Goal: Task Accomplishment & Management: Use online tool/utility

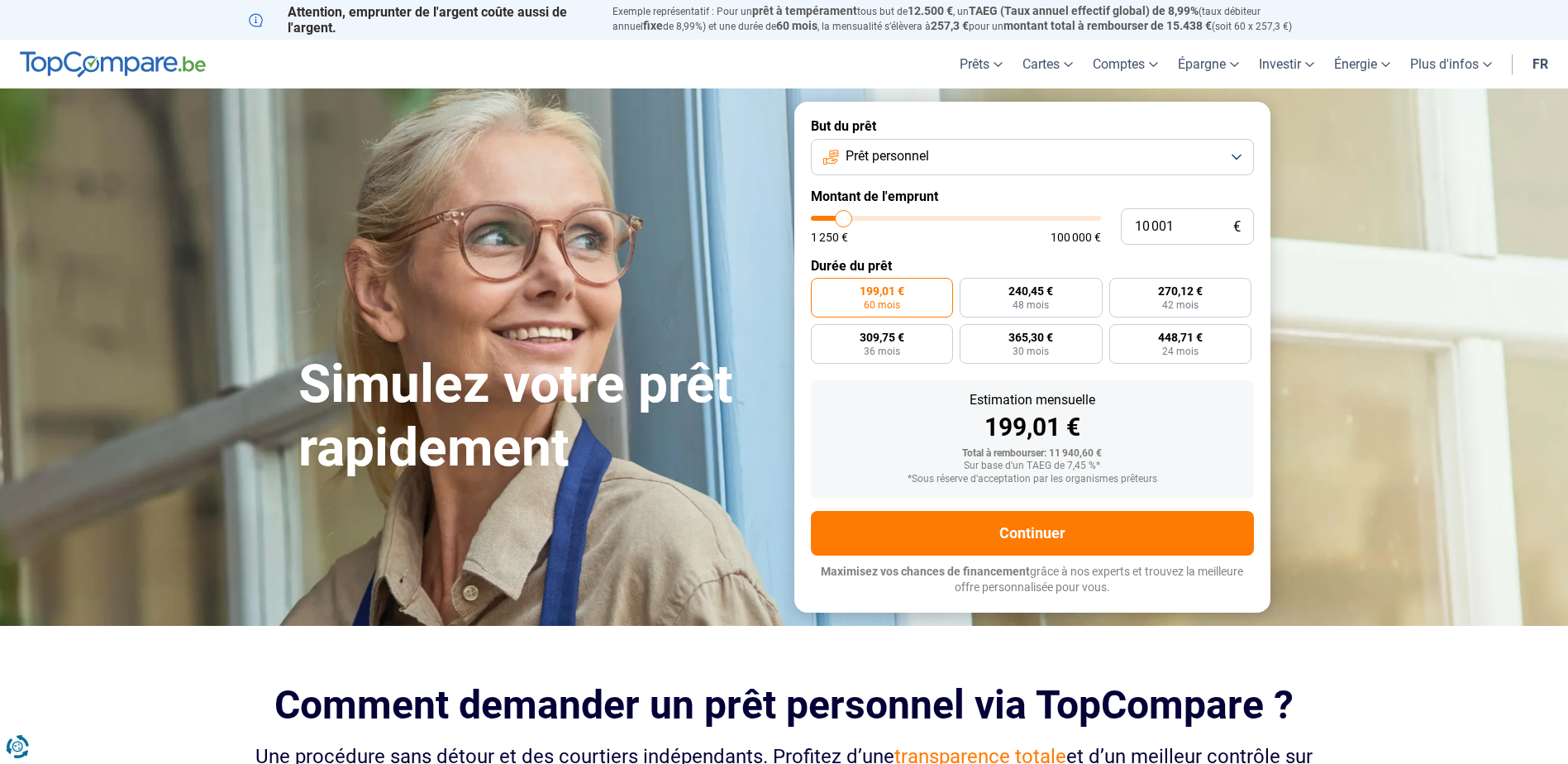
click at [1234, 153] on button "Prêt personnel" at bounding box center [1032, 157] width 443 height 37
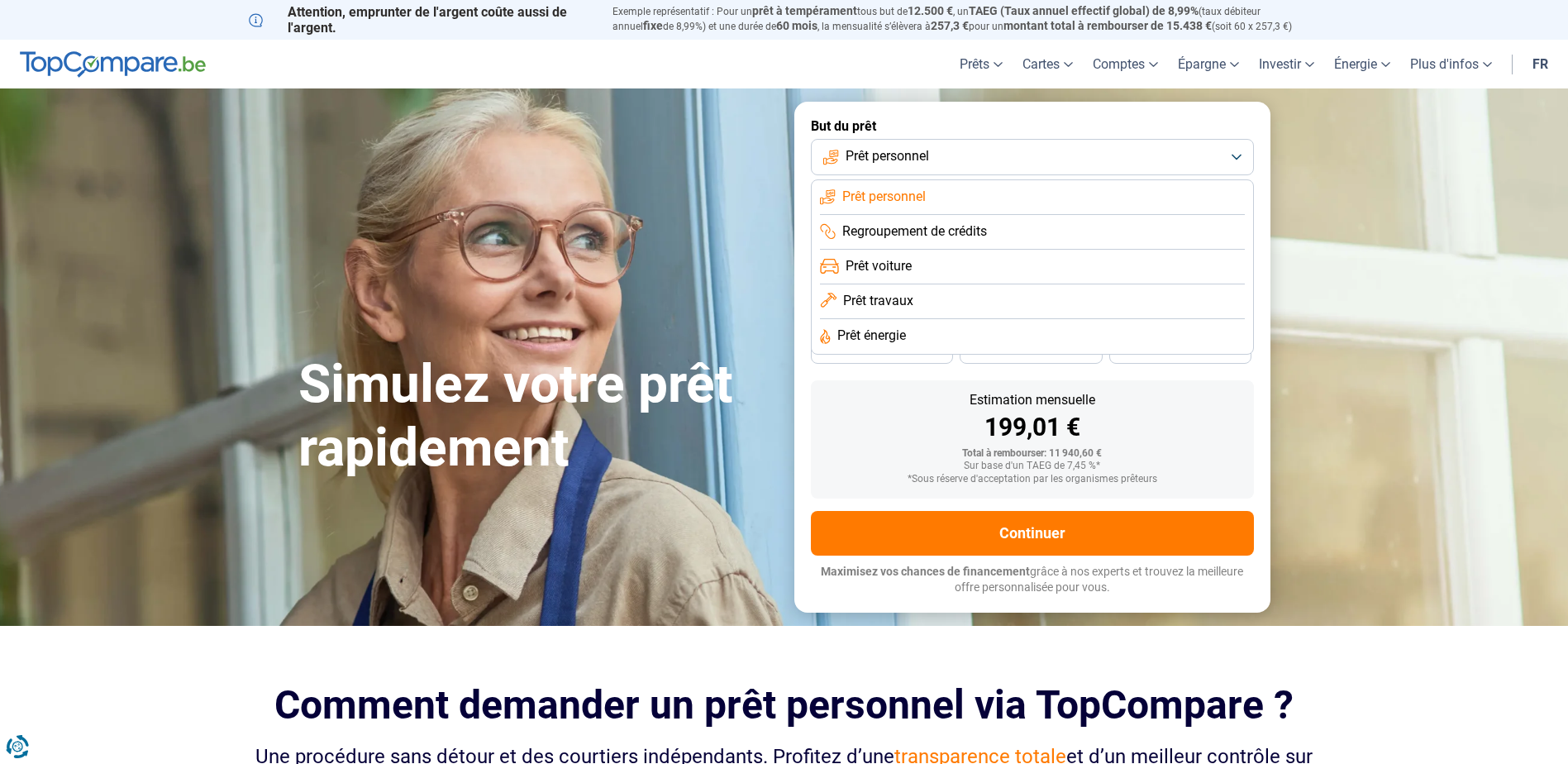
click at [905, 334] on span "Prêt énergie" at bounding box center [871, 335] width 69 height 18
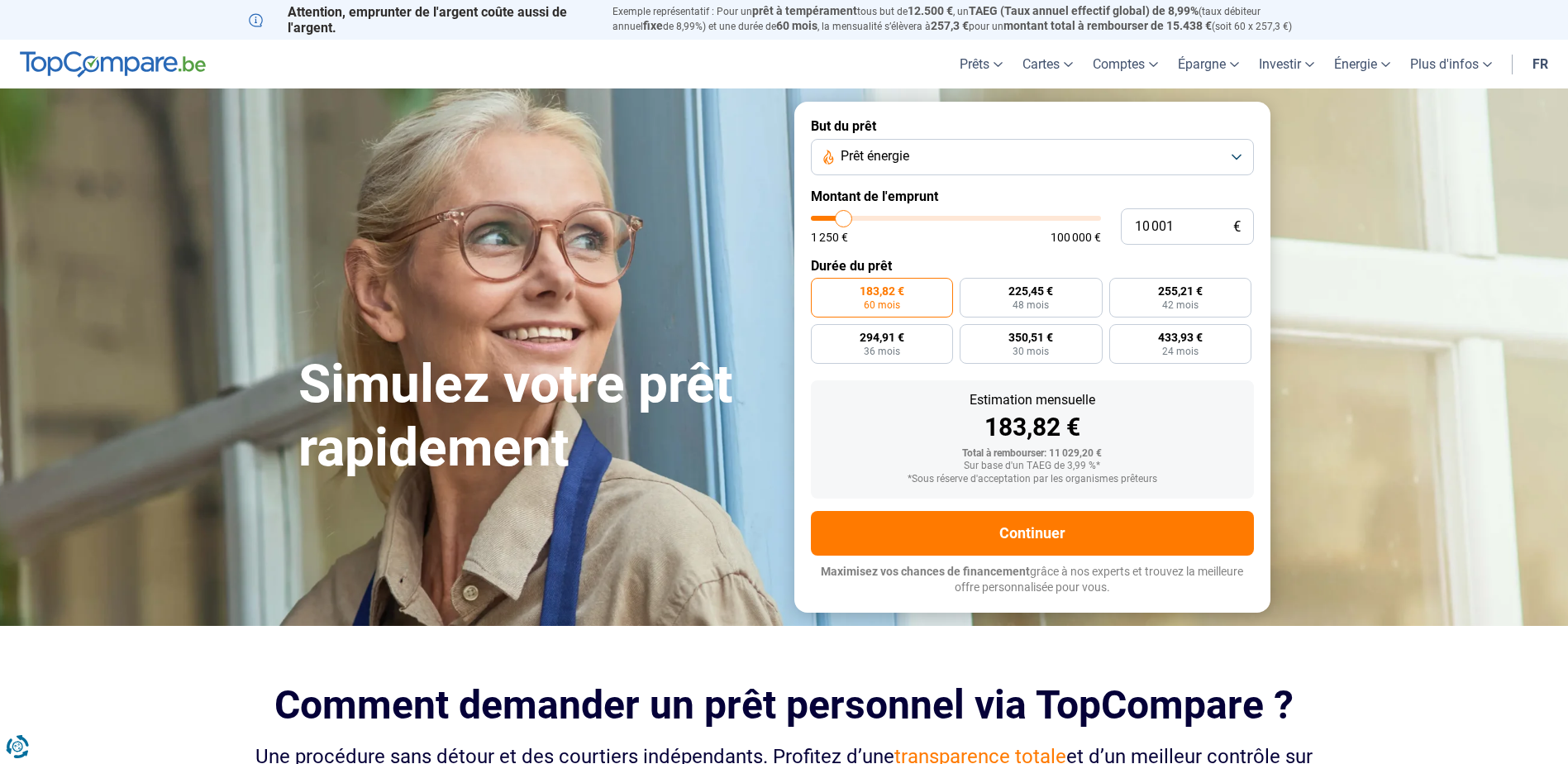
type input "46 000"
type input "46000"
click at [944, 218] on input "range" at bounding box center [955, 219] width 290 height 5
radio input "false"
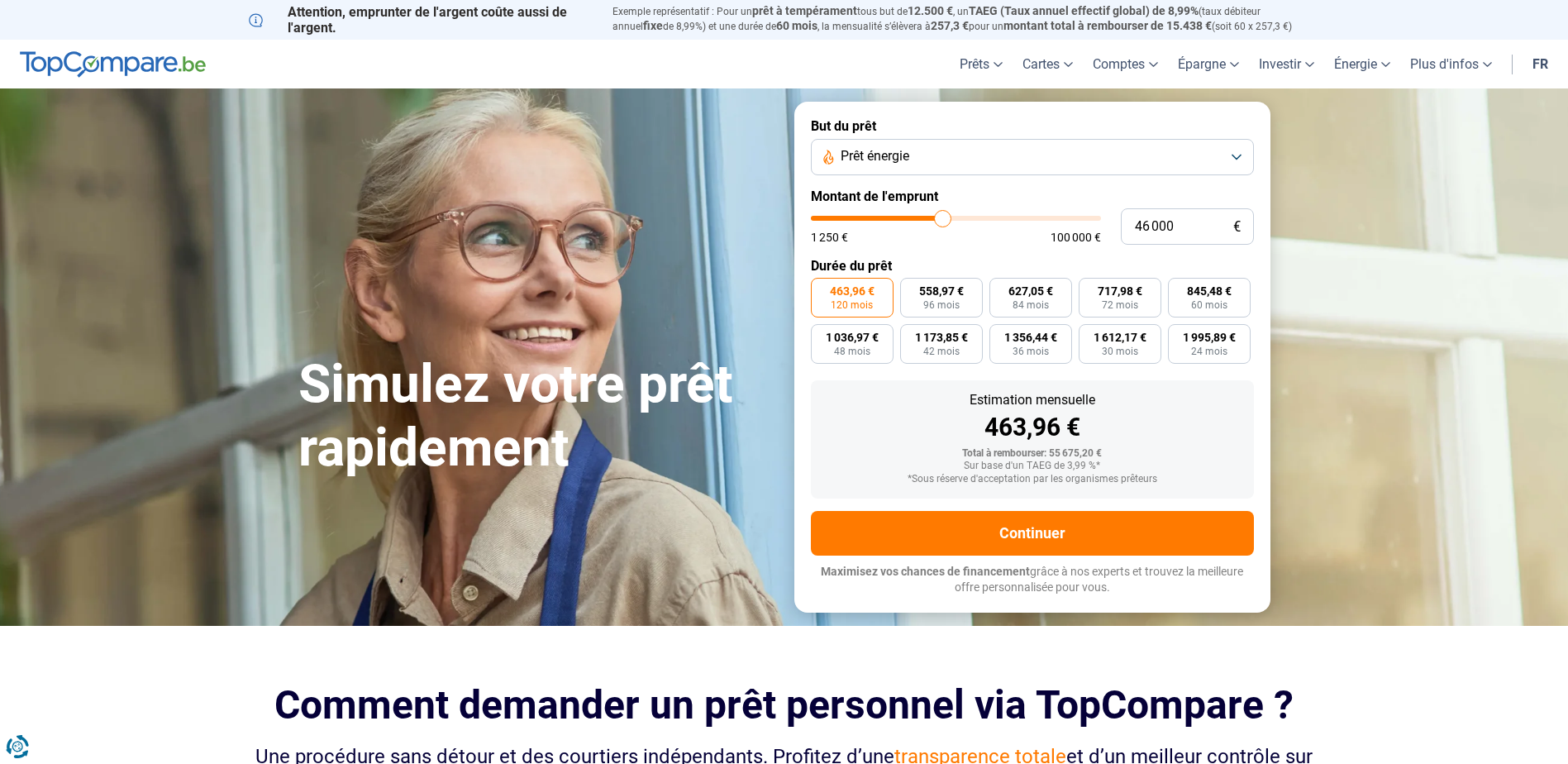
type input "38 000"
type input "38000"
click at [921, 218] on input "range" at bounding box center [955, 219] width 290 height 5
type input "30 500"
type input "30500"
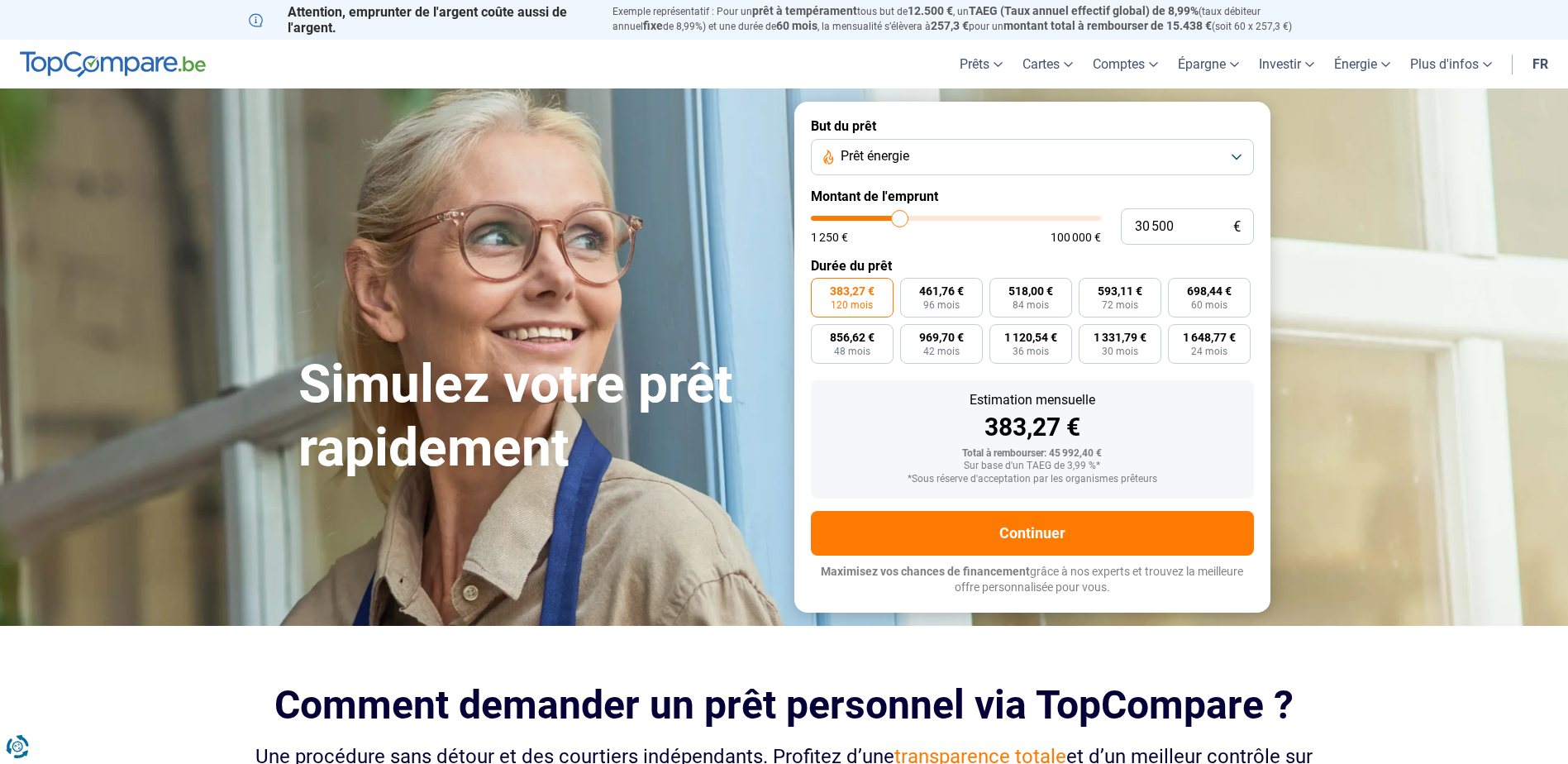
click at [900, 216] on input "range" at bounding box center [955, 219] width 290 height 5
click at [954, 301] on span "96 mois" at bounding box center [941, 305] width 37 height 10
click at [911, 288] on input "370,62 € 96 mois" at bounding box center [905, 282] width 11 height 11
radio input "true"
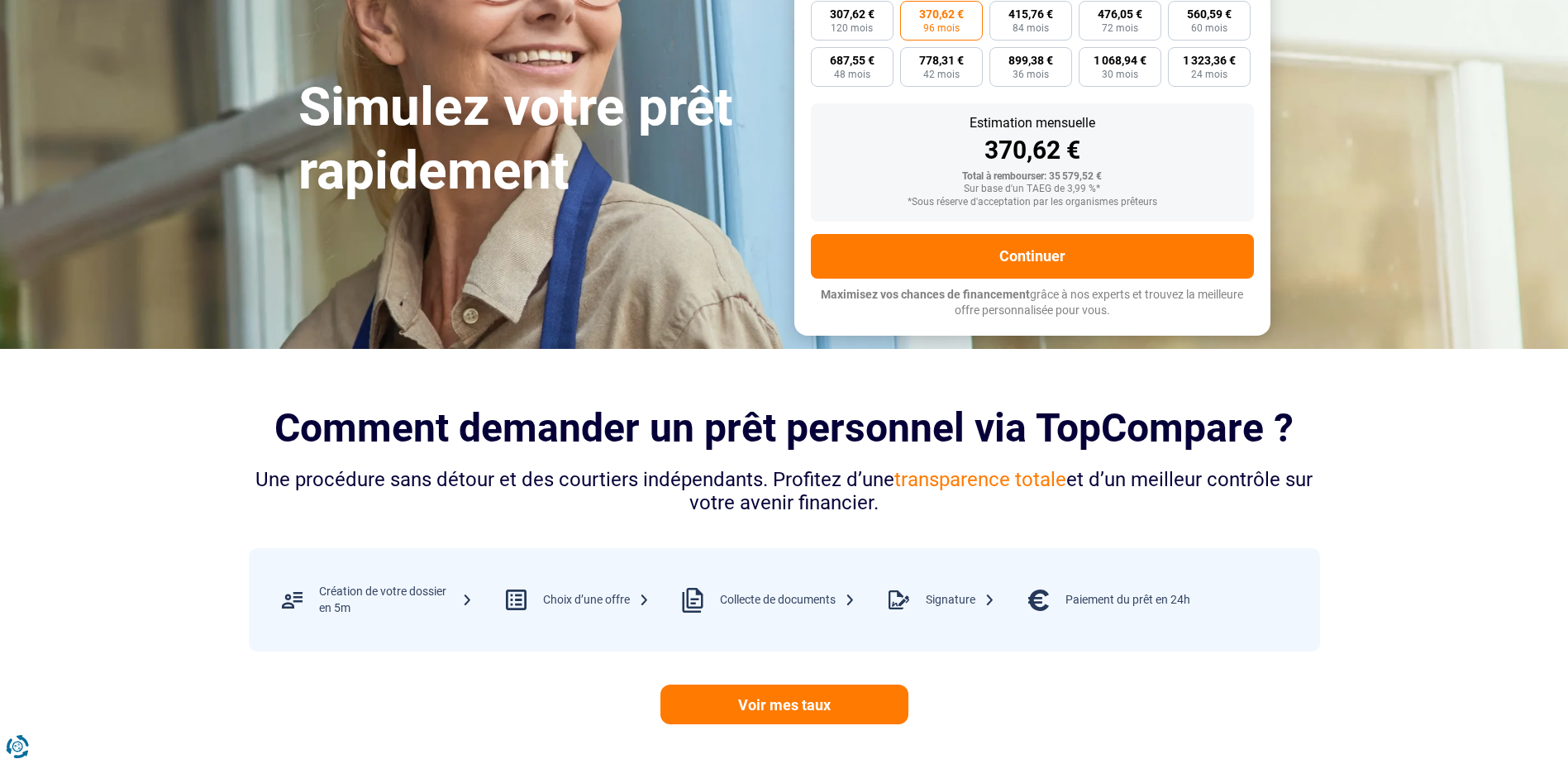
scroll to position [170, 0]
